Goal: Transaction & Acquisition: Subscribe to service/newsletter

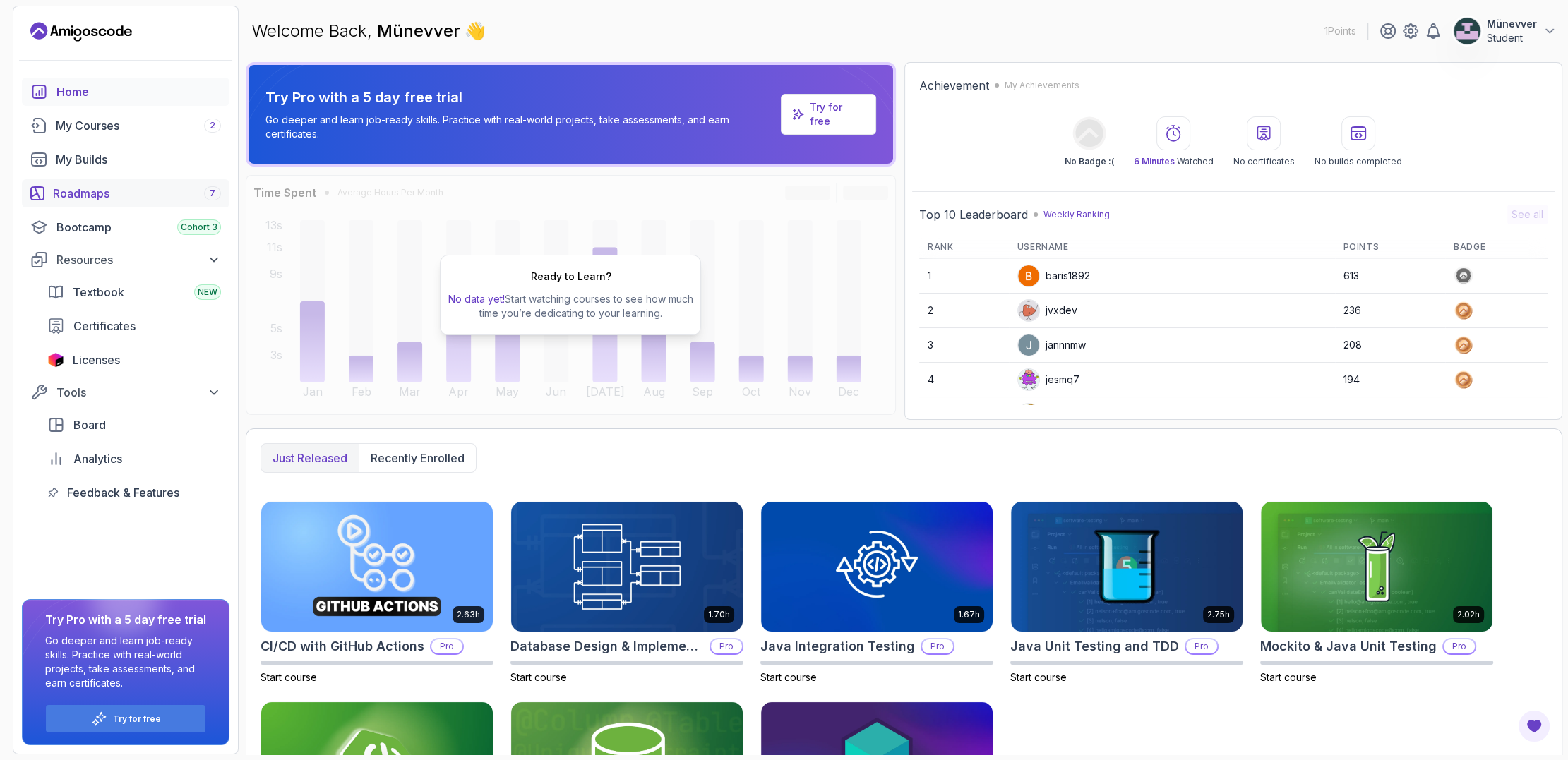
click at [92, 193] on div "Roadmaps 7" at bounding box center [137, 193] width 168 height 17
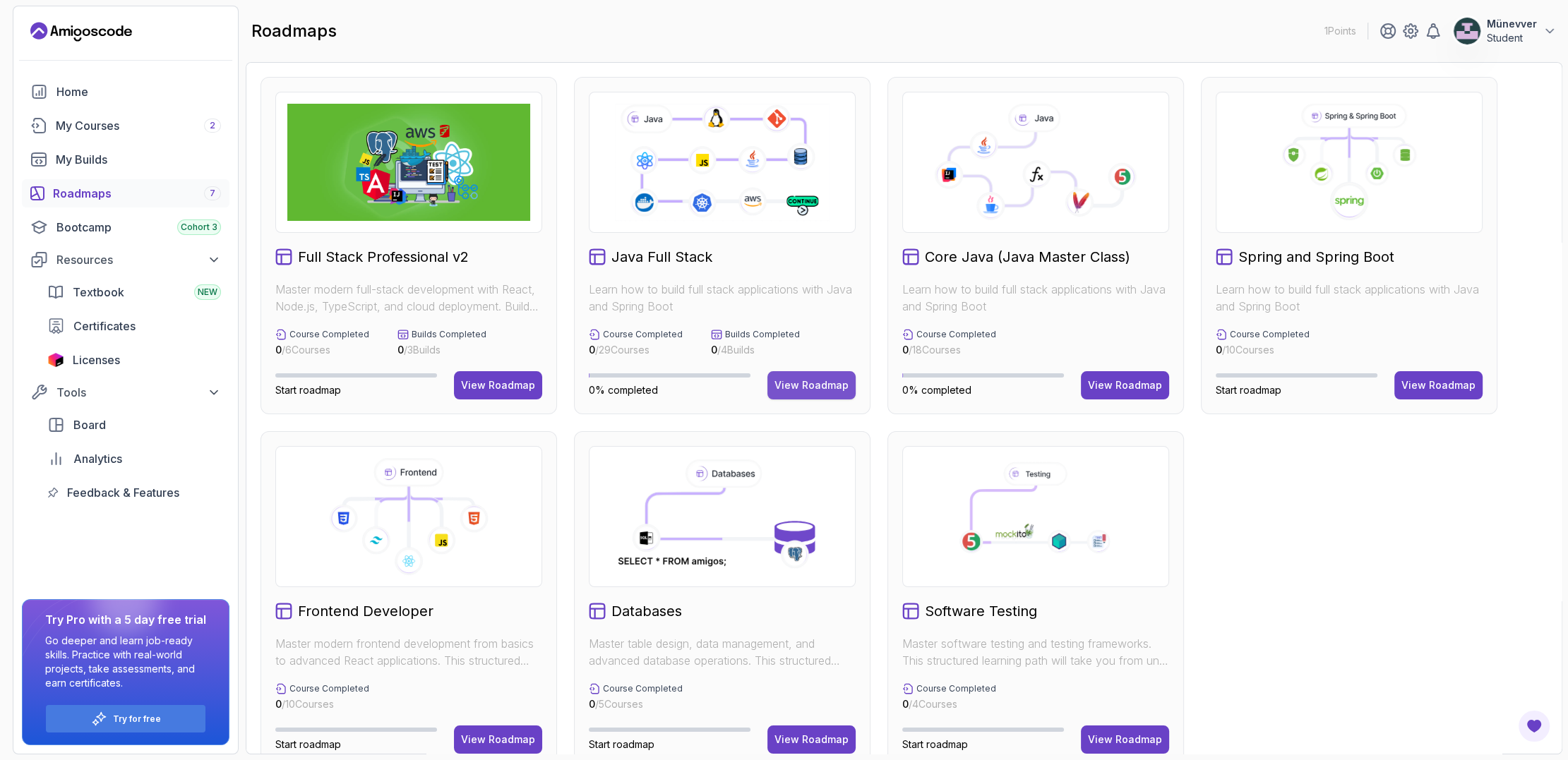
click at [812, 384] on div "View Roadmap" at bounding box center [811, 386] width 74 height 14
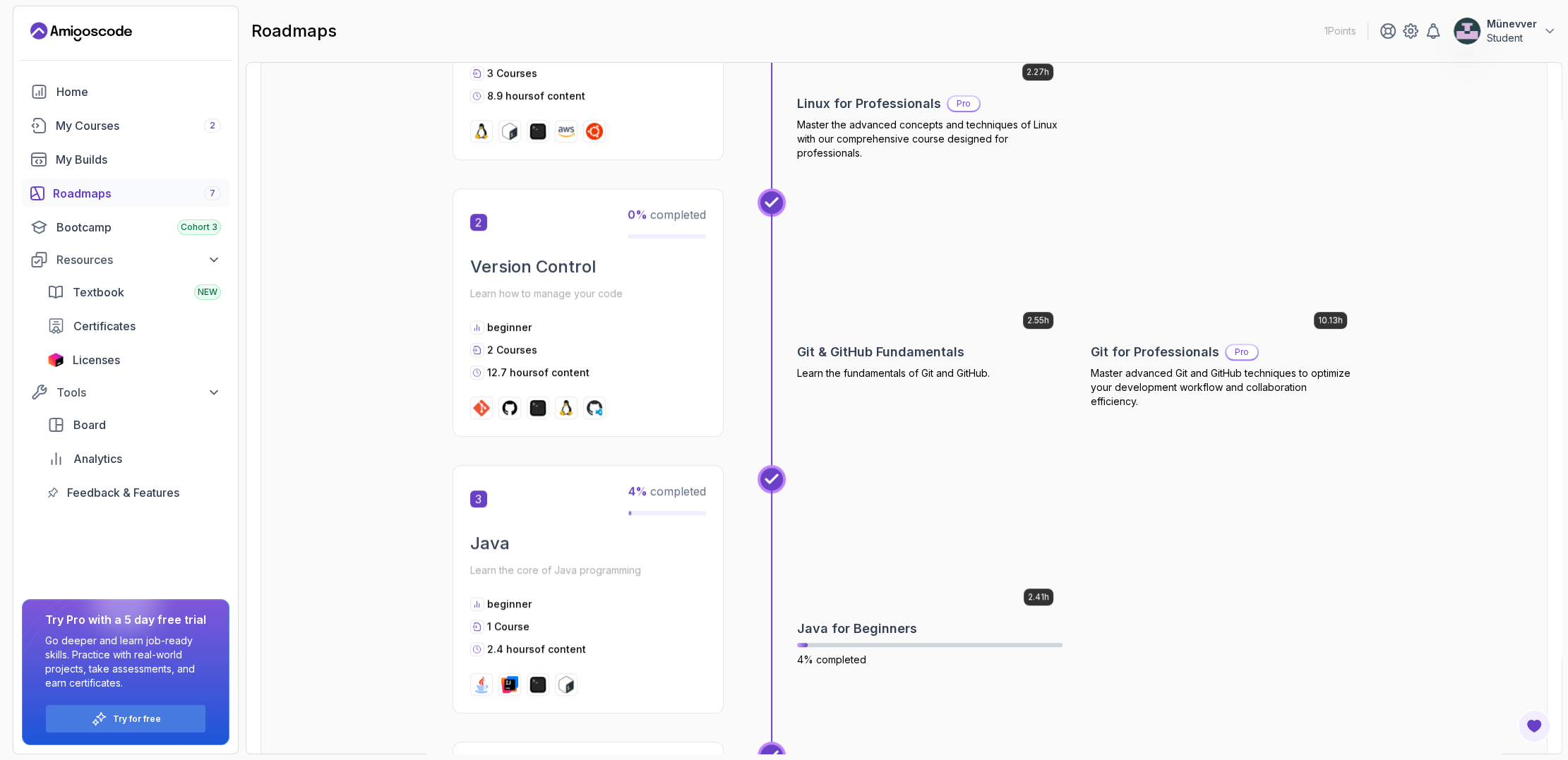
scroll to position [828, 0]
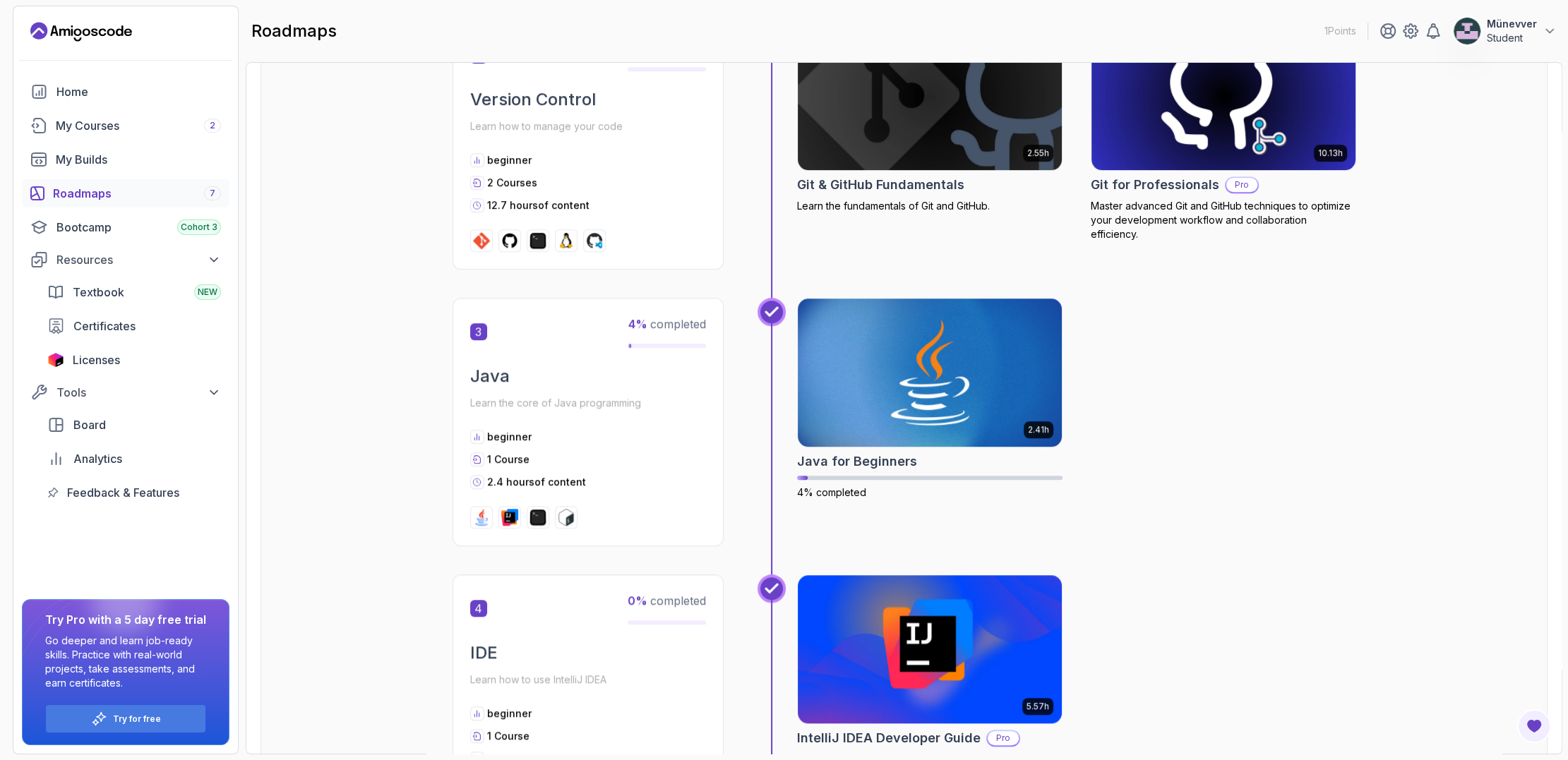
click at [1203, 165] on img at bounding box center [1224, 96] width 278 height 156
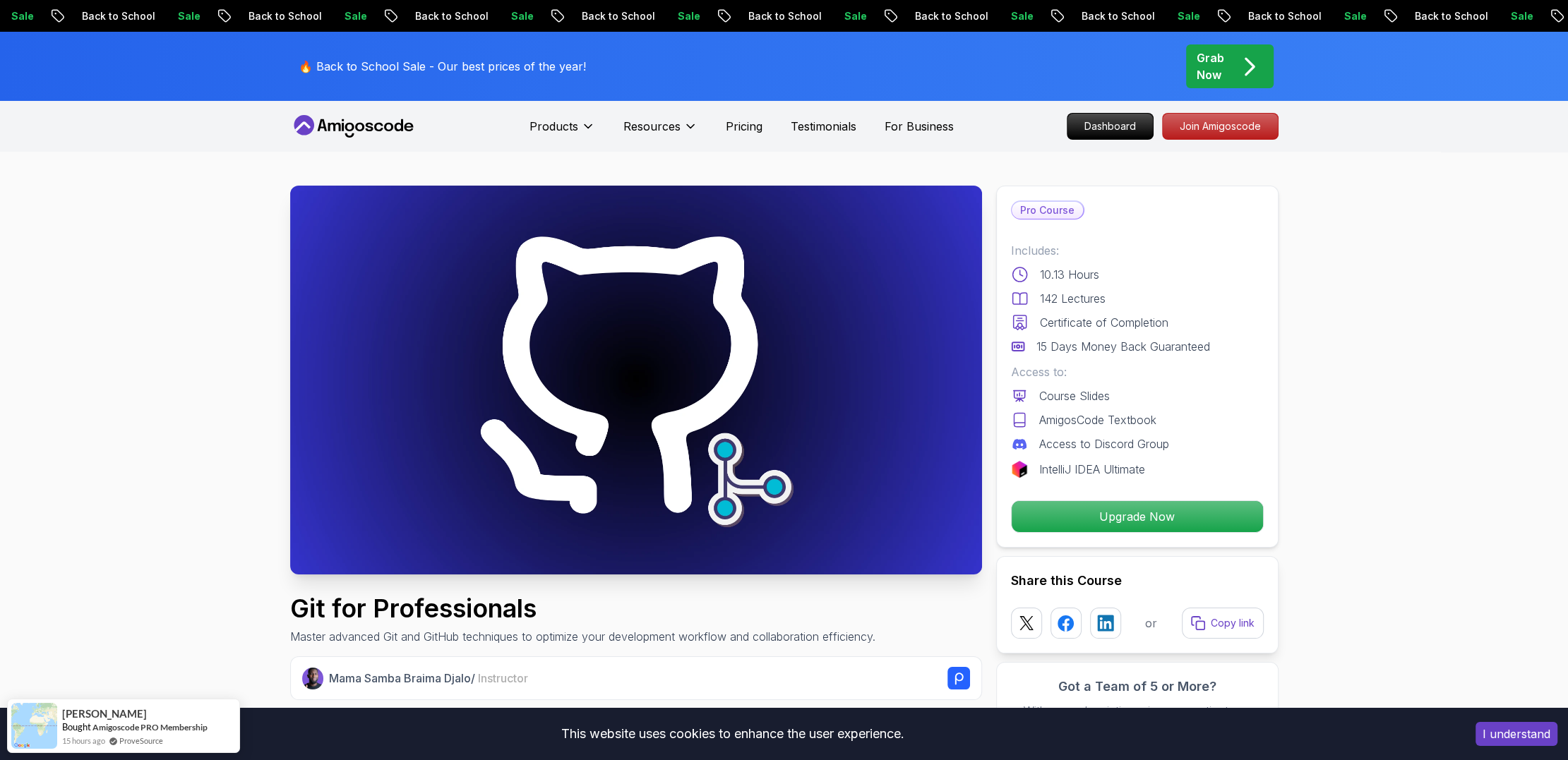
click at [1054, 203] on p "Pro Course" at bounding box center [1048, 210] width 72 height 17
click at [1164, 514] on p "Upgrade Now" at bounding box center [1137, 517] width 239 height 30
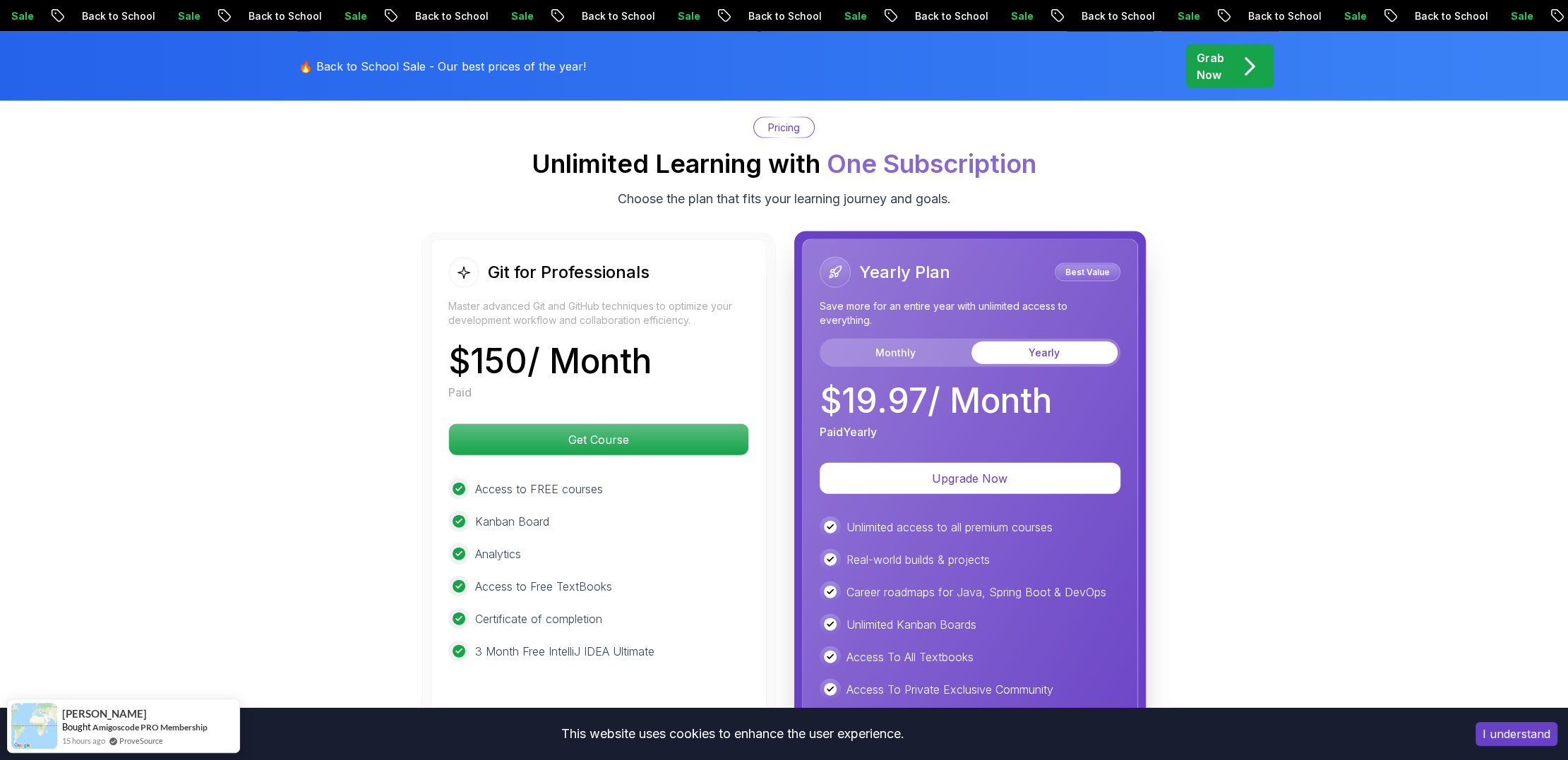
scroll to position [3625, 0]
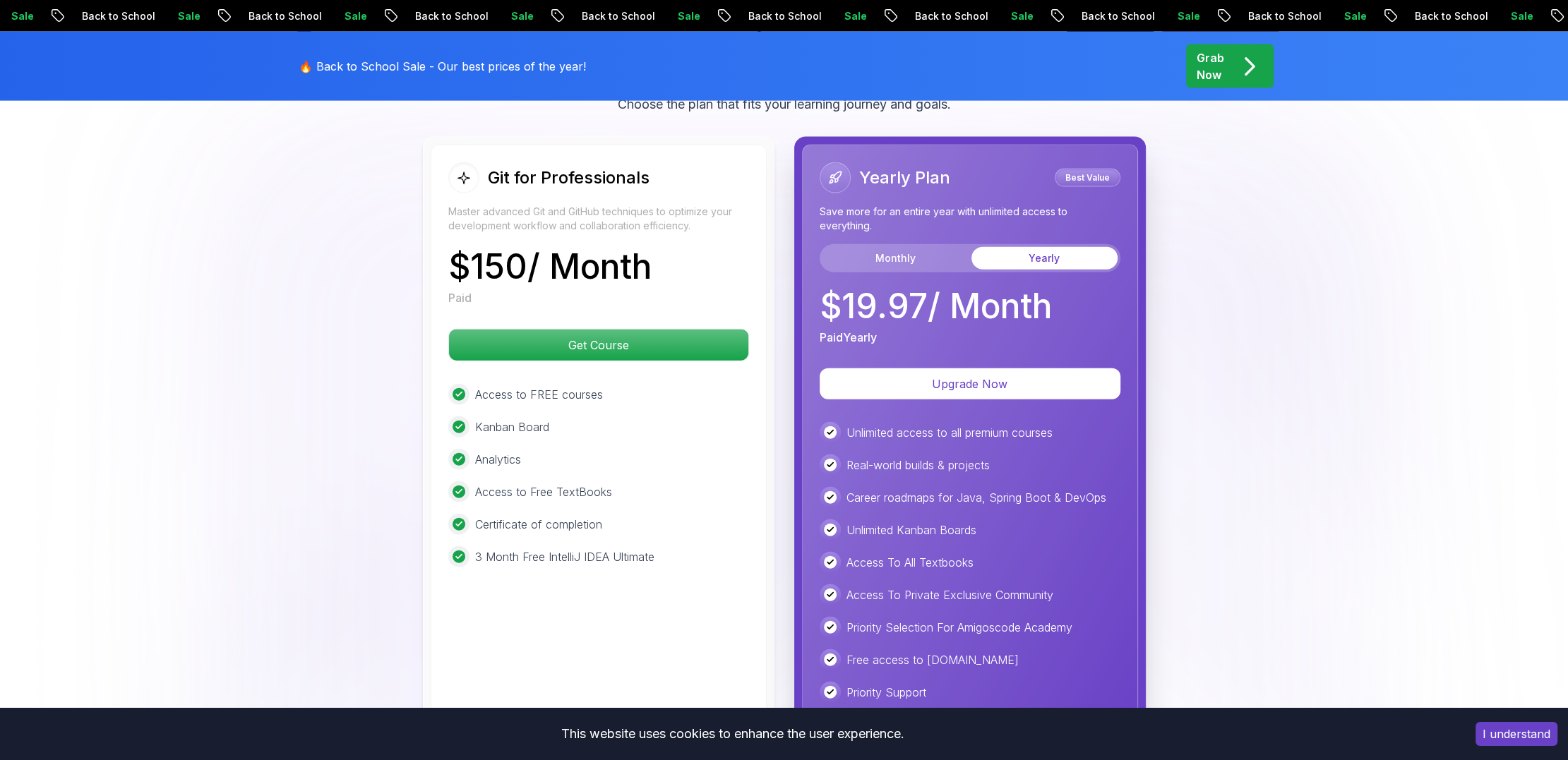
scroll to position [3706, 0]
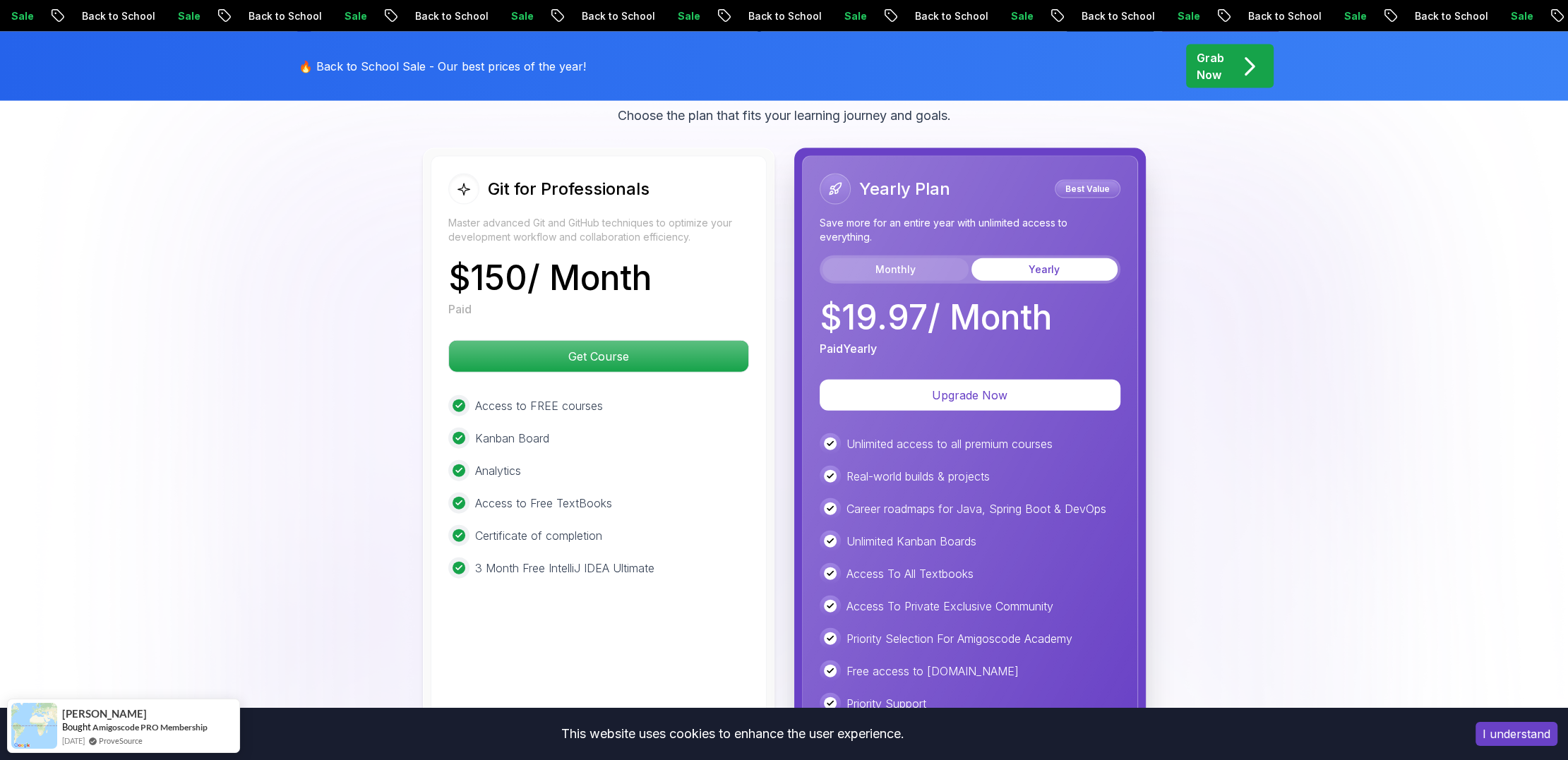
click at [891, 258] on button "Monthly" at bounding box center [895, 270] width 146 height 23
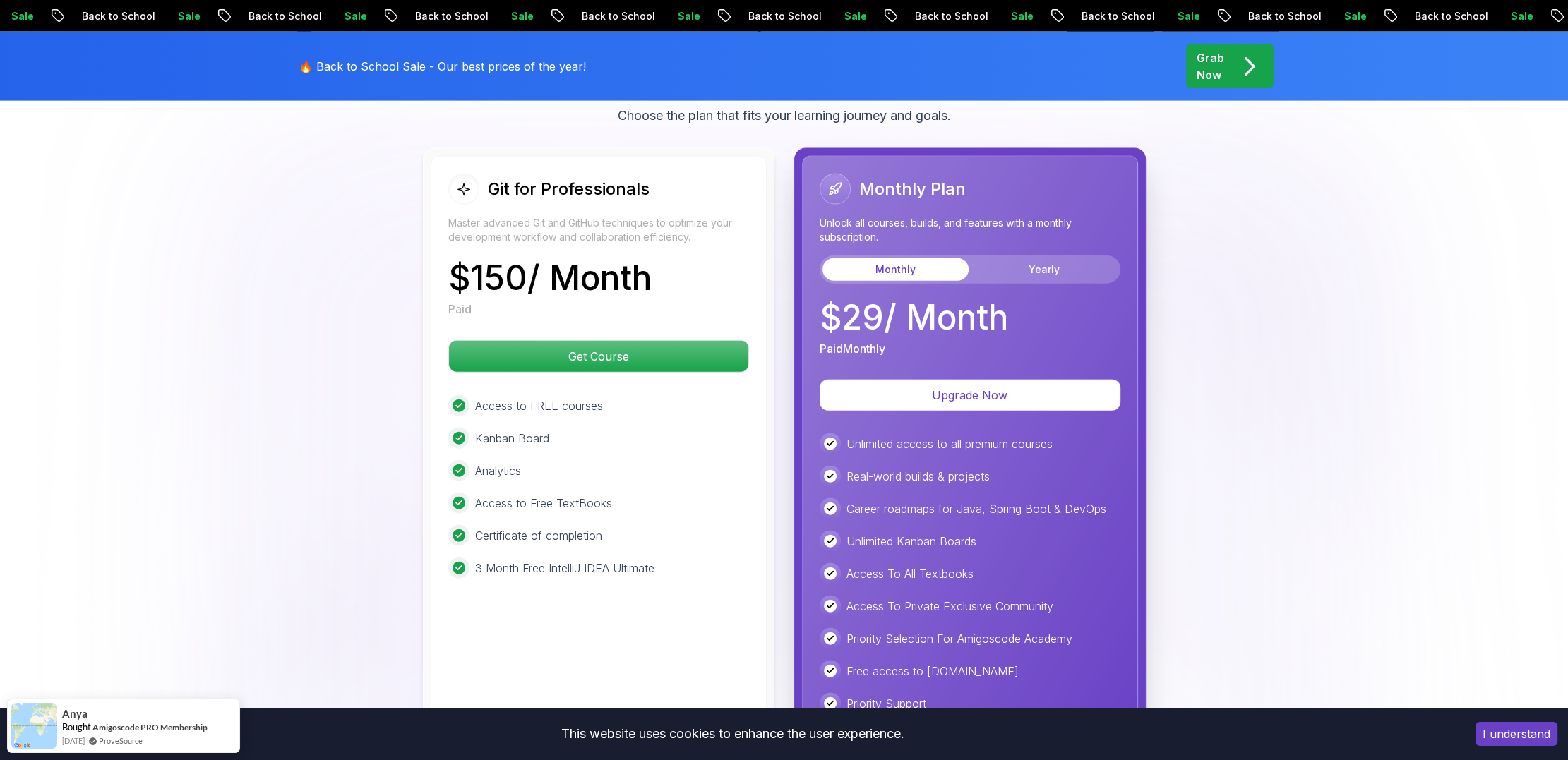
click at [823, 383] on div "Upgrade Now" at bounding box center [970, 395] width 301 height 31
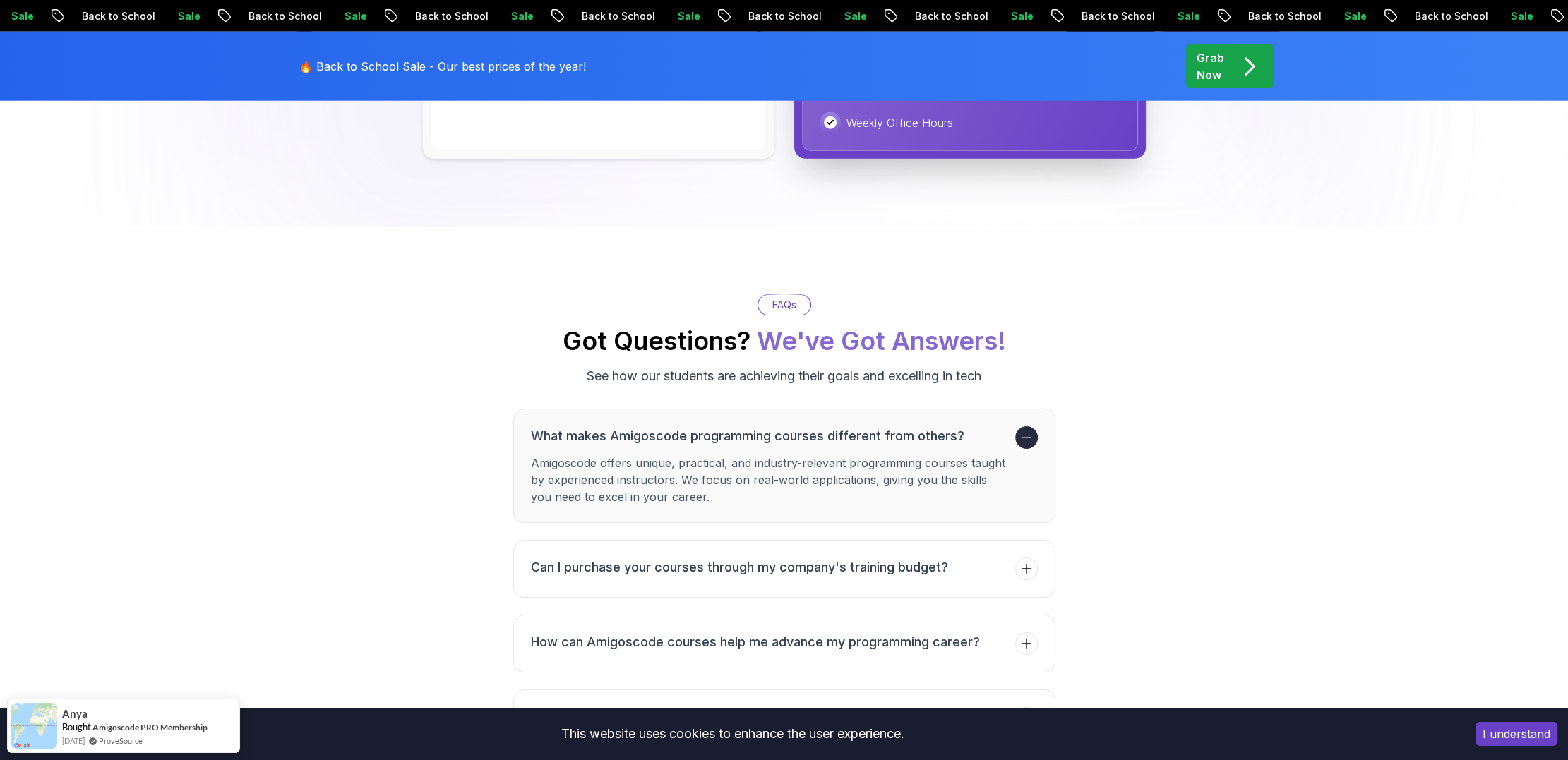
scroll to position [4422, 0]
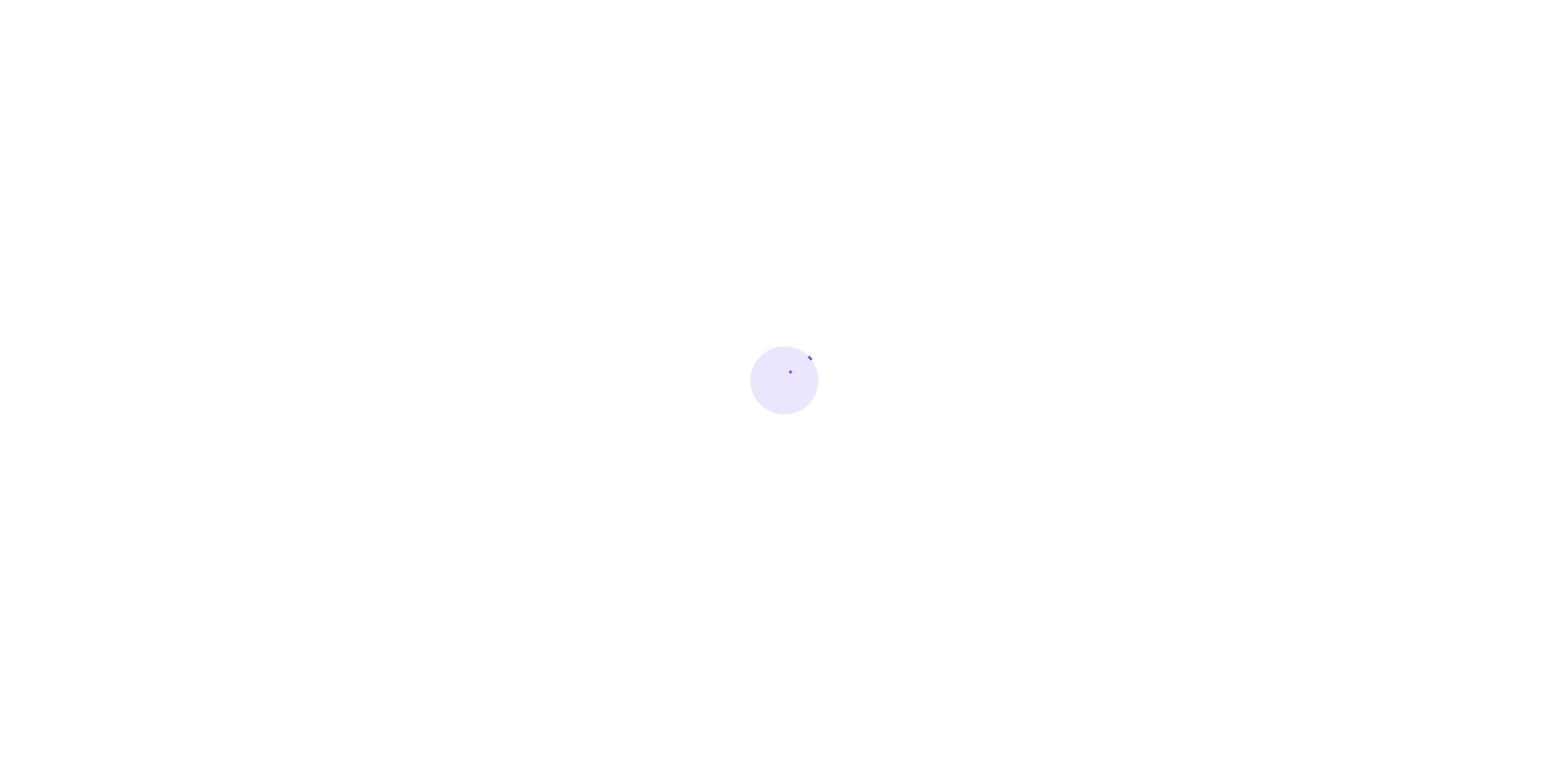
click at [442, 347] on div at bounding box center [784, 380] width 1568 height 760
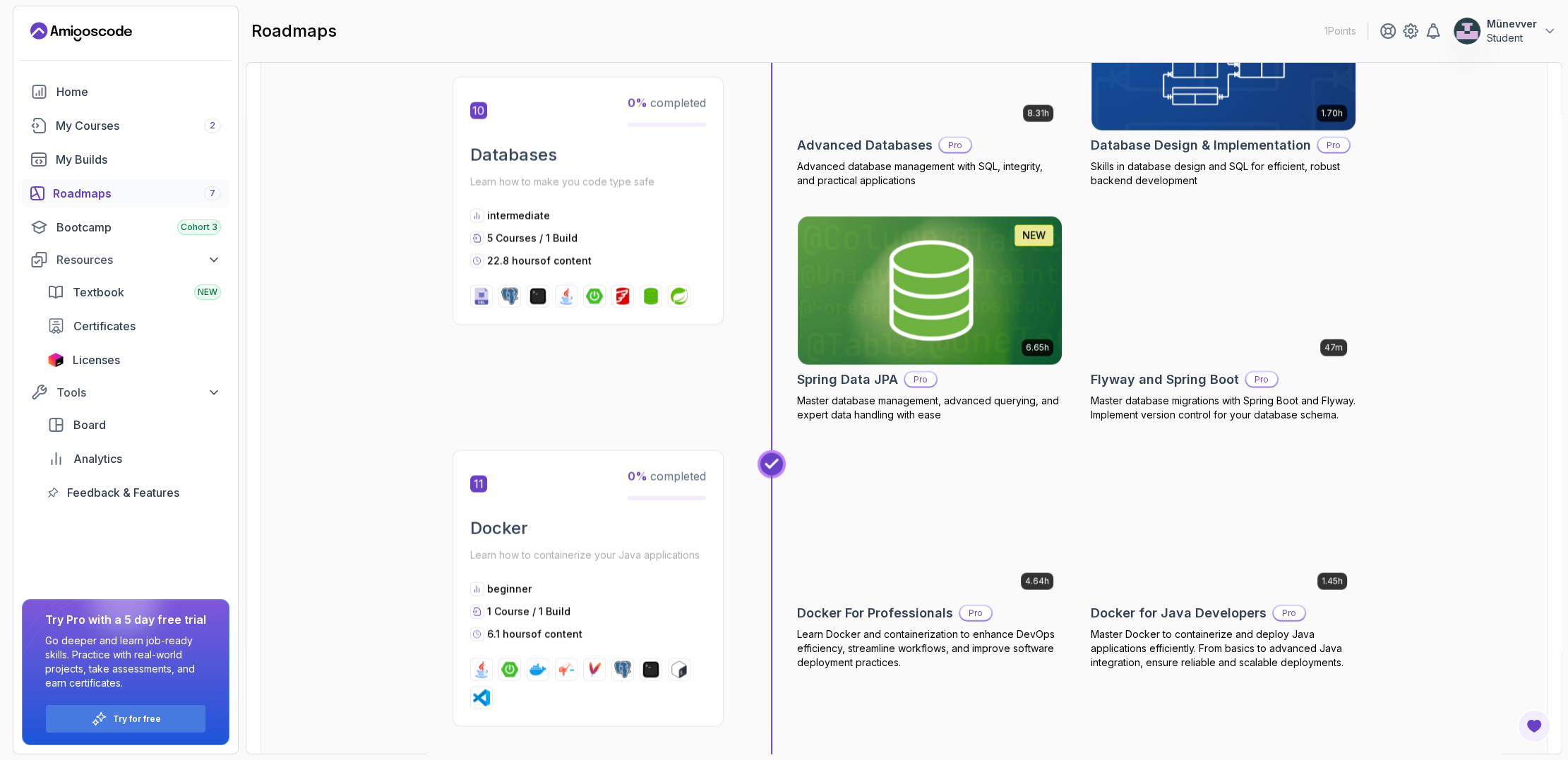
scroll to position [3620, 0]
